Goal: Task Accomplishment & Management: Use online tool/utility

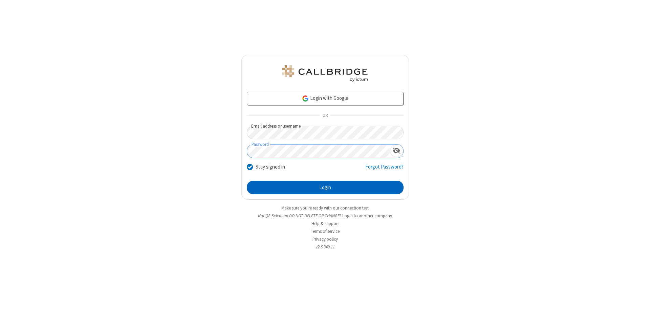
click at [325, 187] on button "Login" at bounding box center [325, 188] width 157 height 14
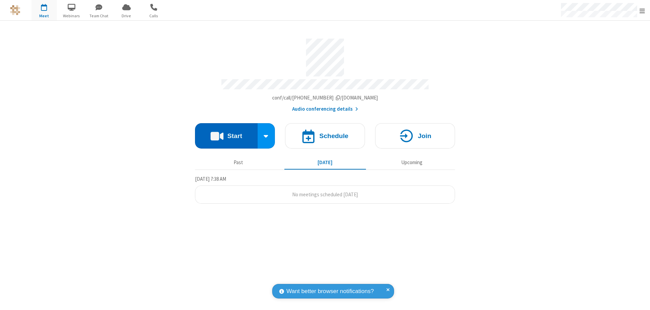
click at [226, 133] on button "Start" at bounding box center [226, 135] width 63 height 25
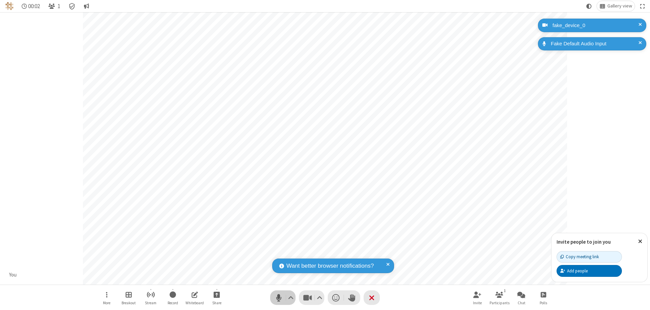
click at [278, 297] on span "Mute (⌘+Shift+A)" at bounding box center [278, 298] width 10 height 10
click at [278, 297] on span "Unmute (⌘+Shift+A)" at bounding box center [278, 298] width 10 height 10
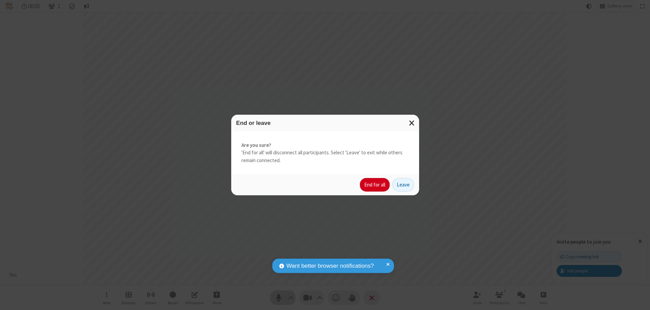
click at [375, 185] on button "End for all" at bounding box center [375, 185] width 30 height 14
